Goal: Transaction & Acquisition: Purchase product/service

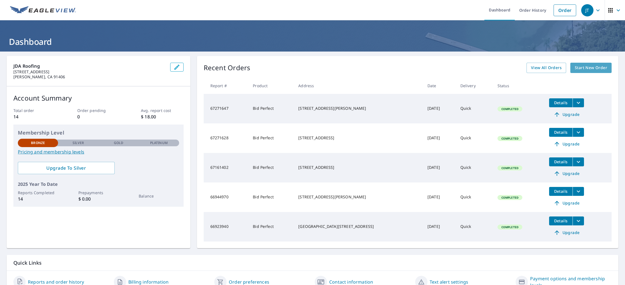
click at [576, 71] on span "Start New Order" at bounding box center [590, 67] width 32 height 7
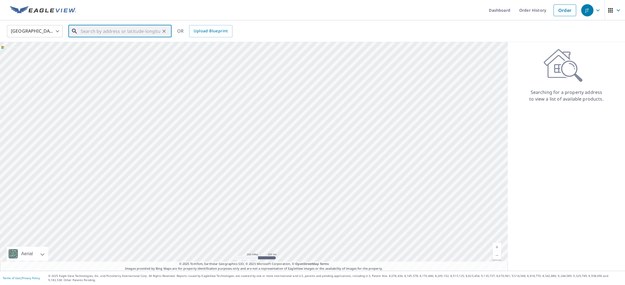
click at [144, 28] on input "text" at bounding box center [120, 31] width 79 height 16
type input "[STREET_ADDRESS][PERSON_NAME]"
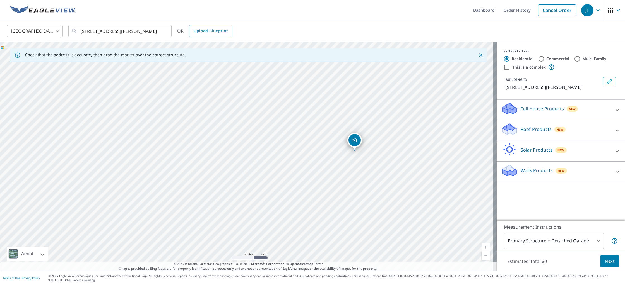
click at [530, 132] on p "Roof Products" at bounding box center [535, 129] width 31 height 7
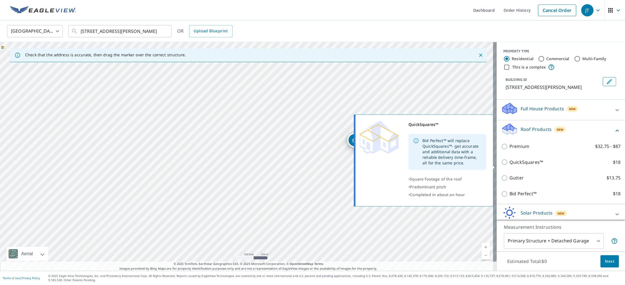
click at [529, 165] on p "QuickSquares™" at bounding box center [525, 162] width 33 height 7
click at [509, 165] on input "QuickSquares™ $18" at bounding box center [505, 162] width 8 height 7
checkbox input "true"
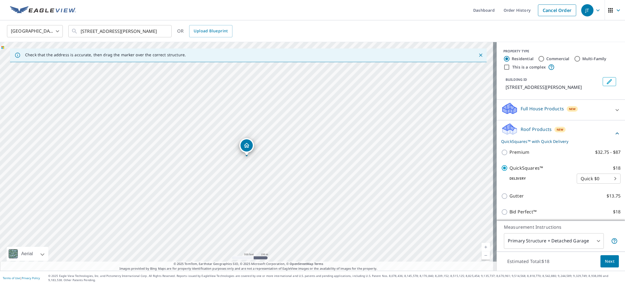
click at [610, 261] on span "Next" at bounding box center [608, 261] width 9 height 7
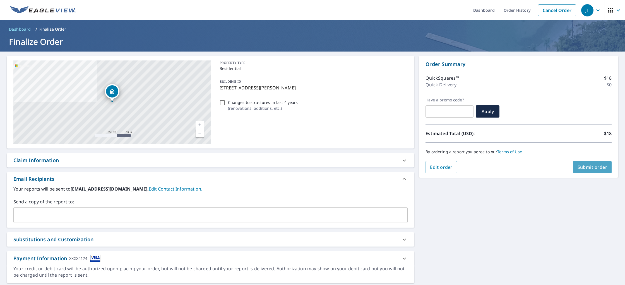
click at [593, 165] on span "Submit order" at bounding box center [592, 167] width 30 height 6
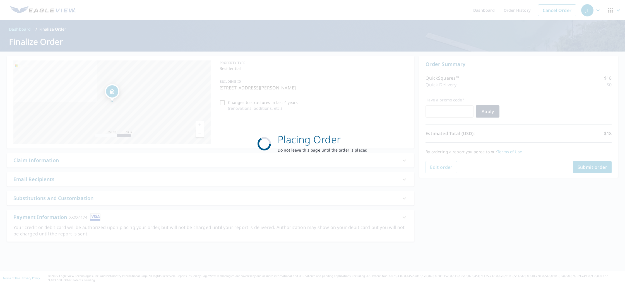
click at [224, 105] on div "Placing Order Do not leave this page until the order is placed" at bounding box center [312, 142] width 625 height 285
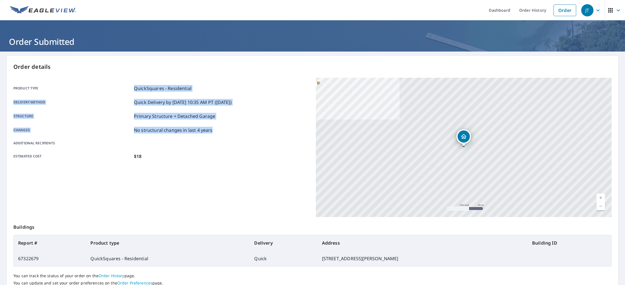
drag, startPoint x: 229, startPoint y: 132, endPoint x: 116, endPoint y: 93, distance: 119.3
click at [116, 93] on div "Product type QuickSquares - Residential Delivery method Quick Delivery by [DATE…" at bounding box center [161, 122] width 296 height 75
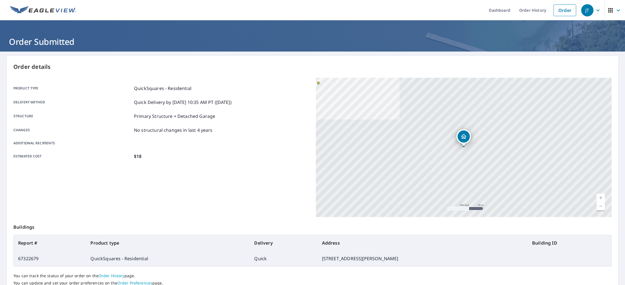
click at [126, 151] on div "Product type QuickSquares - Residential Delivery method Quick Delivery by [DATE…" at bounding box center [161, 122] width 296 height 75
